Goal: Transaction & Acquisition: Purchase product/service

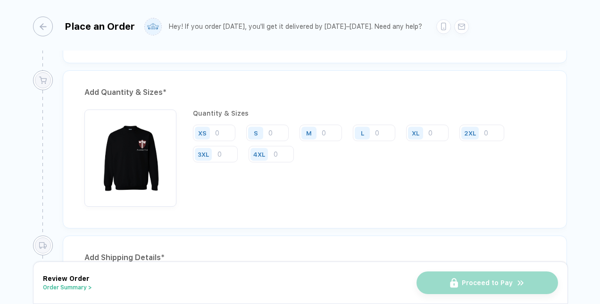
scroll to position [472, 0]
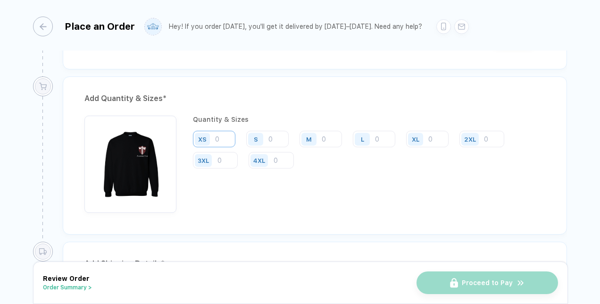
click at [217, 135] on input "number" at bounding box center [214, 139] width 42 height 16
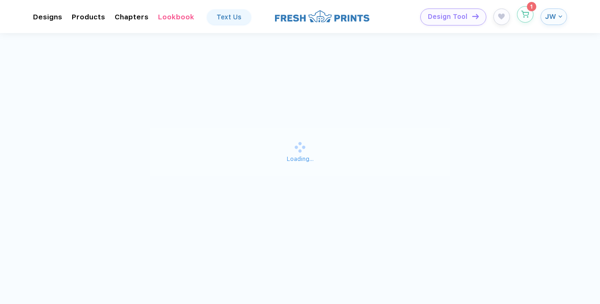
click at [525, 16] on icon "button" at bounding box center [525, 14] width 8 height 7
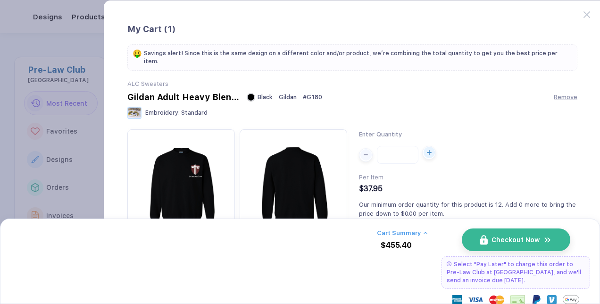
click at [426, 149] on div "button" at bounding box center [428, 152] width 11 height 11
type input "**"
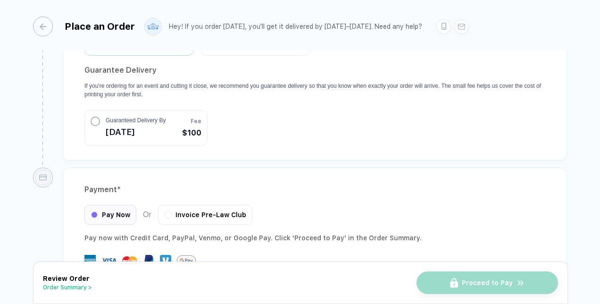
scroll to position [950, 0]
